Goal: Transaction & Acquisition: Register for event/course

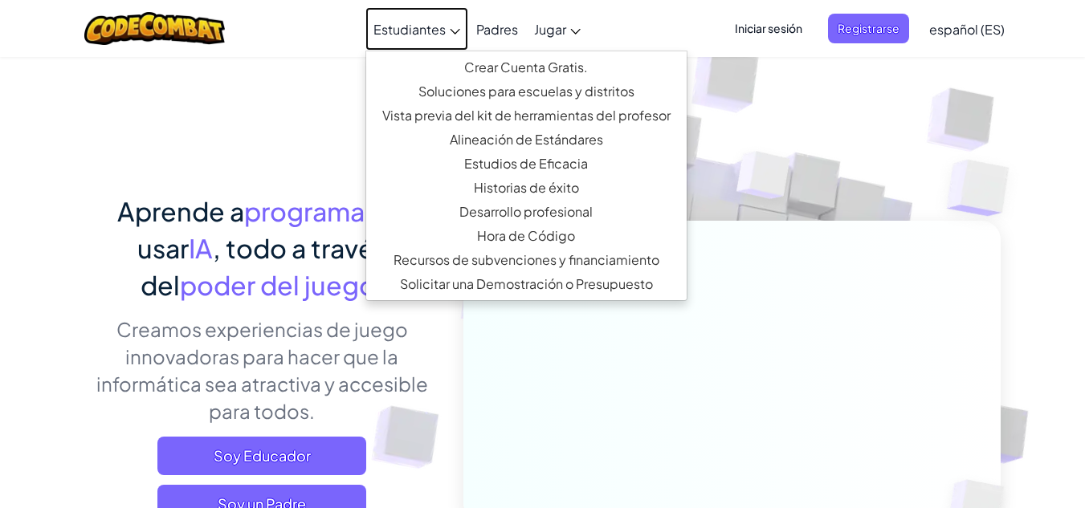
click at [409, 39] on link "Estudiantes" at bounding box center [416, 28] width 103 height 43
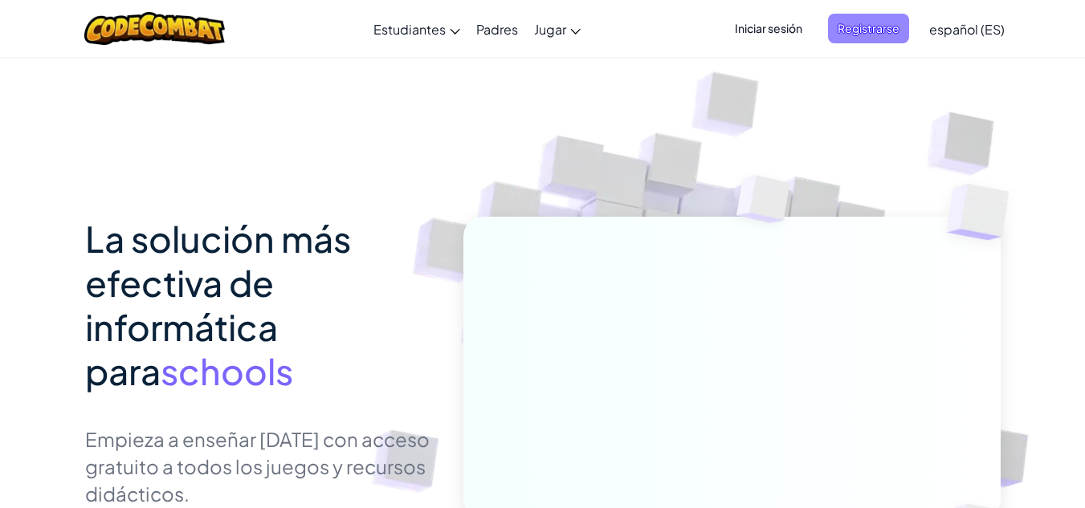
click at [902, 27] on span "Registrarse" at bounding box center [868, 29] width 81 height 30
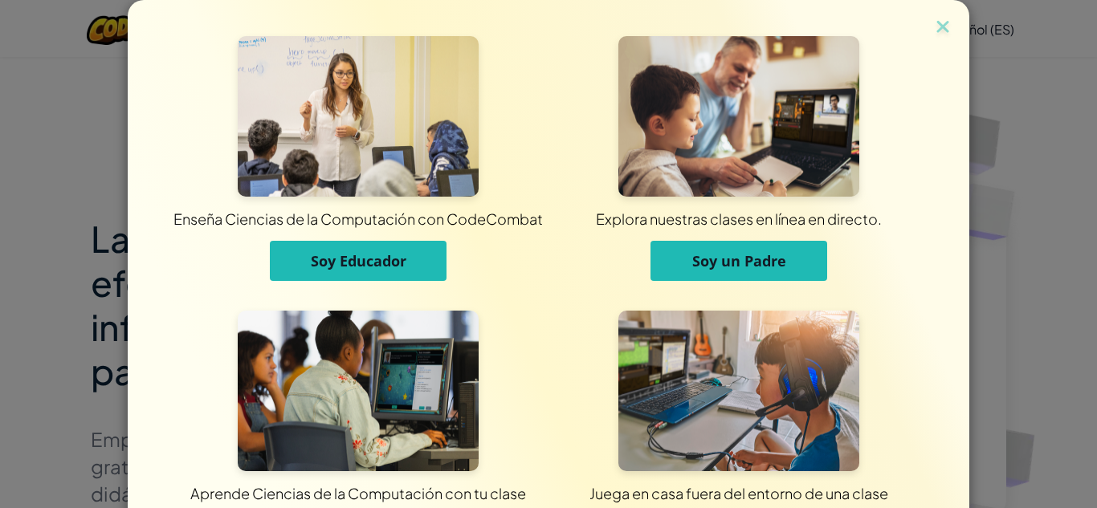
scroll to position [128, 0]
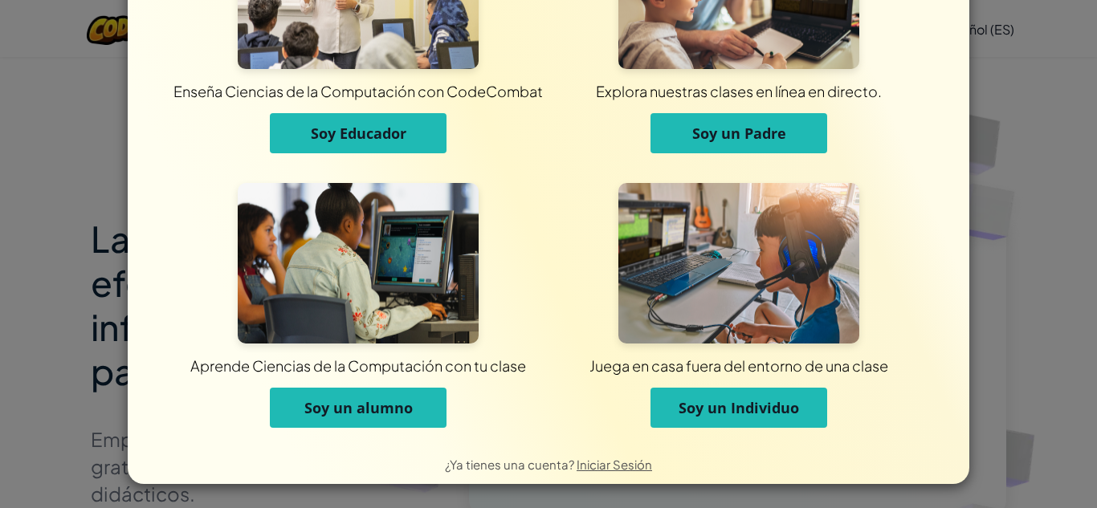
click at [337, 406] on span "Soy un alumno" at bounding box center [358, 407] width 108 height 19
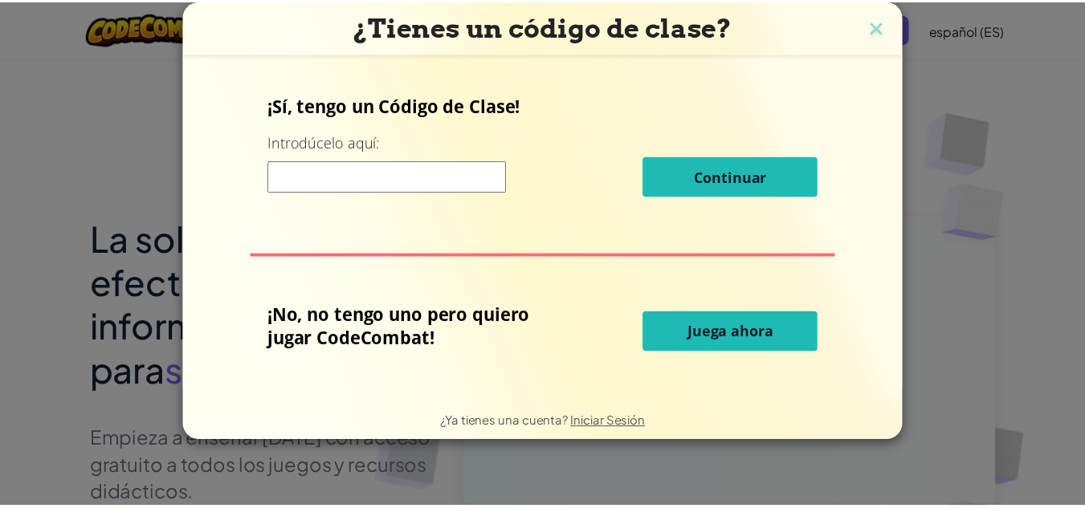
scroll to position [0, 0]
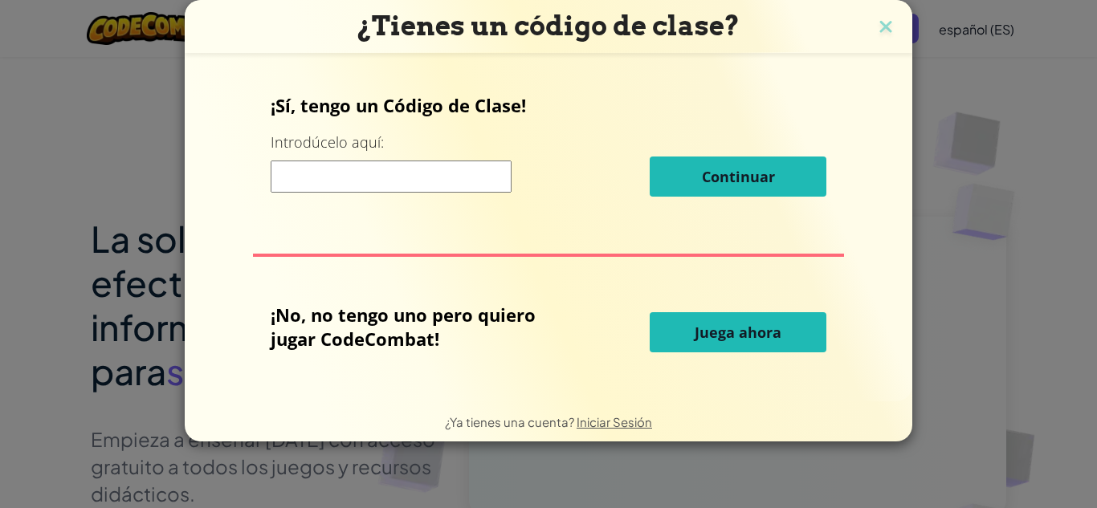
click at [425, 182] on input at bounding box center [391, 177] width 241 height 32
click at [896, 27] on h3 "¿Tienes un código de clase?" at bounding box center [549, 26] width 704 height 33
click at [886, 29] on img at bounding box center [886, 28] width 21 height 24
